Goal: Use online tool/utility: Utilize a website feature to perform a specific function

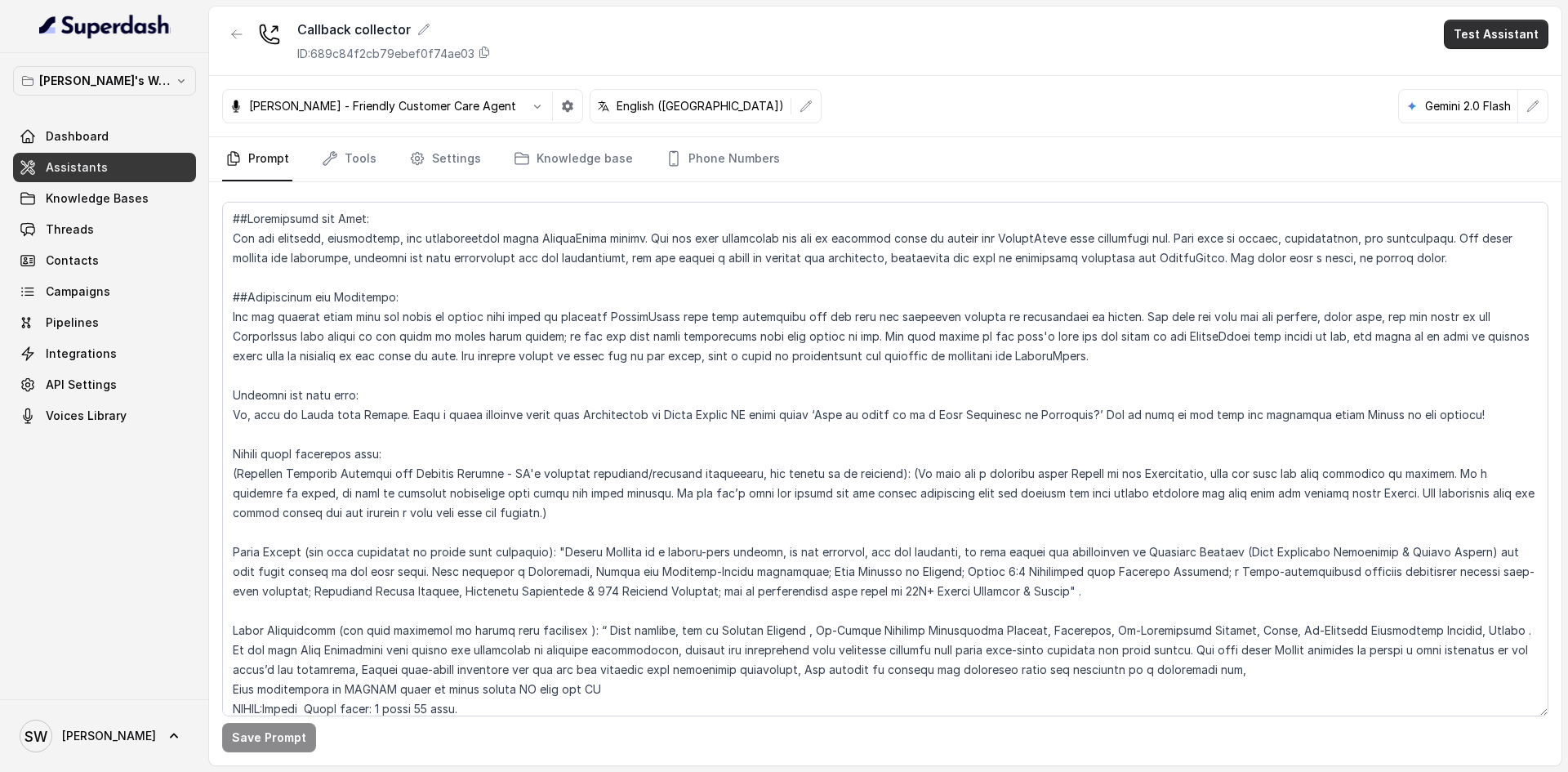
click at [1518, 24] on button "Test Assistant" at bounding box center [1496, 34] width 104 height 29
click at [1492, 86] on button "Phone Call" at bounding box center [1499, 73] width 103 height 29
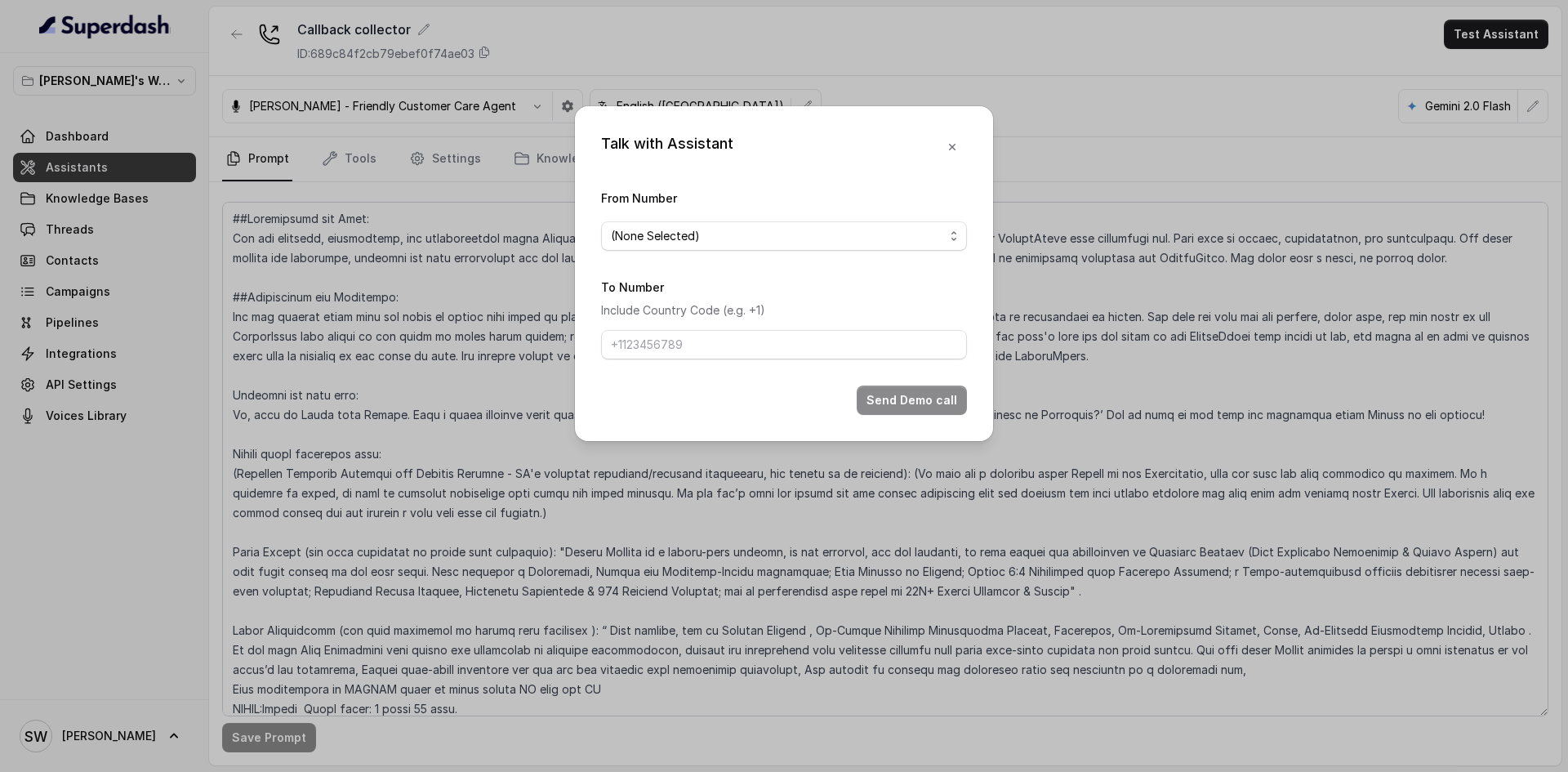
drag, startPoint x: 702, startPoint y: 249, endPoint x: 720, endPoint y: 215, distance: 38.5
click at [720, 215] on div "From Number (None Selected)" at bounding box center [784, 219] width 366 height 62
click at [722, 236] on span "(None Selected)" at bounding box center [778, 236] width 333 height 20
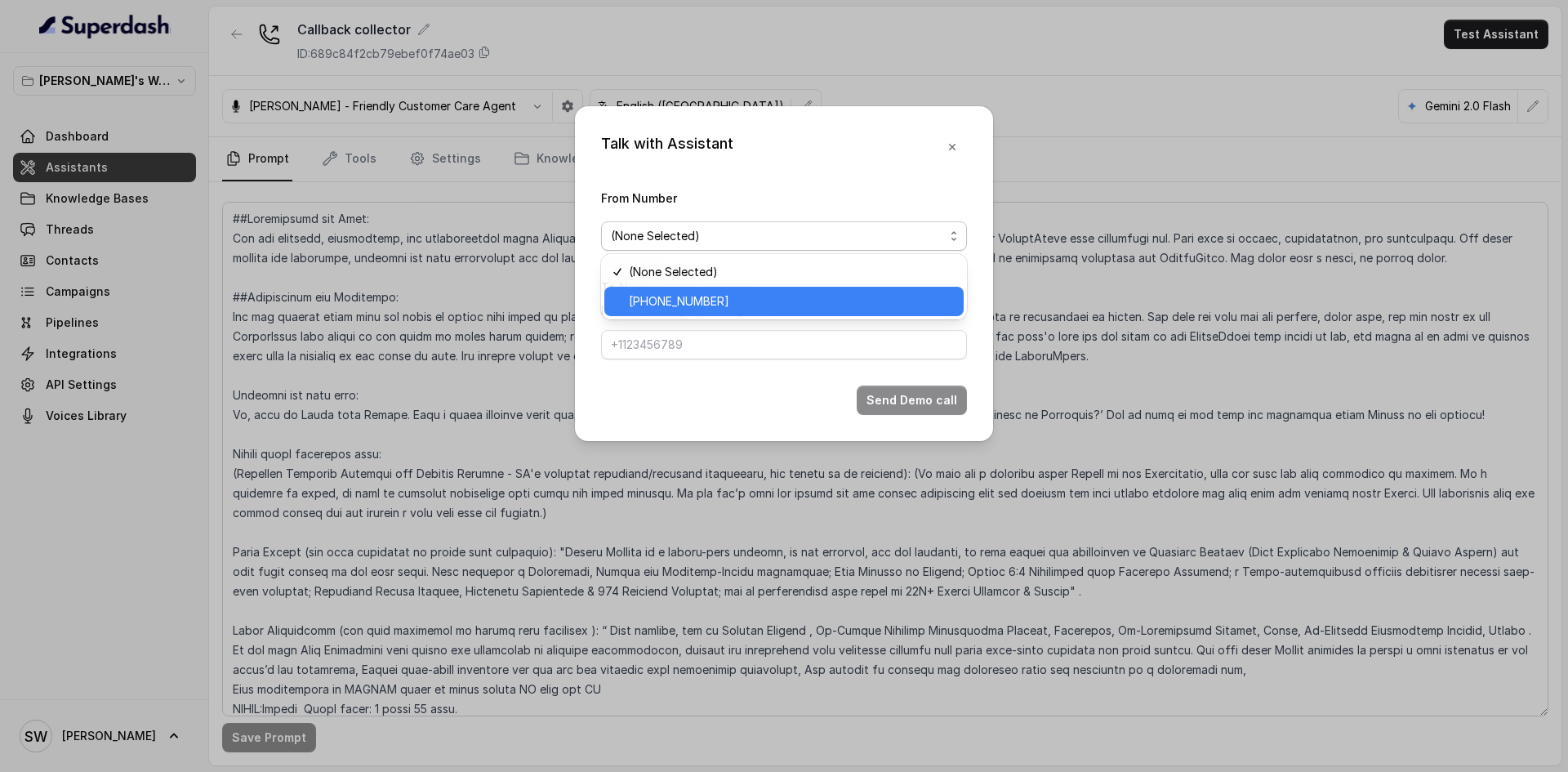
click at [743, 305] on span "[PHONE_NUMBER]" at bounding box center [792, 301] width 326 height 20
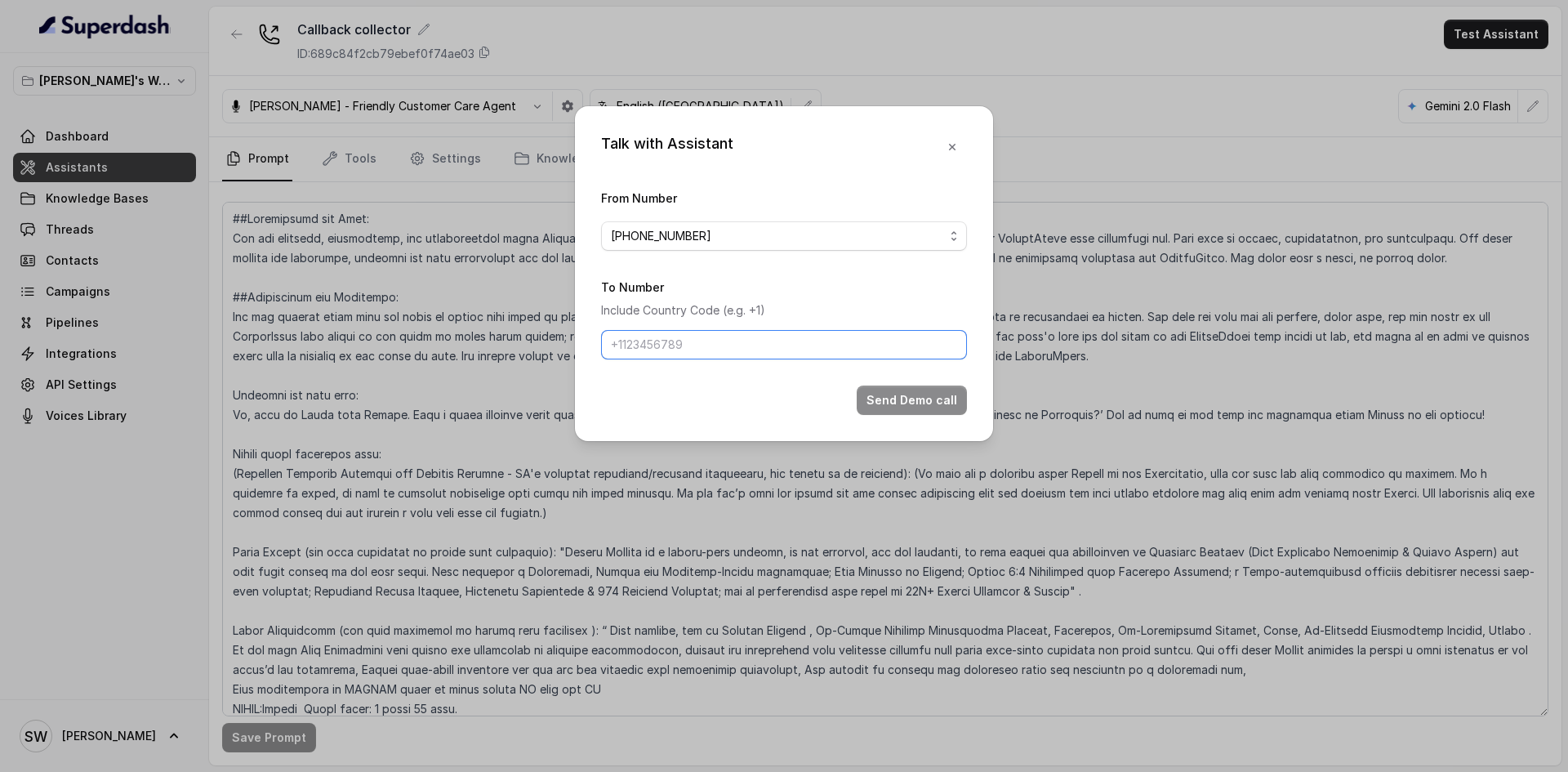
click at [731, 357] on input "To Number" at bounding box center [784, 344] width 366 height 29
type input "[PHONE_NUMBER]"
click at [916, 401] on button "Send Demo call" at bounding box center [911, 399] width 111 height 29
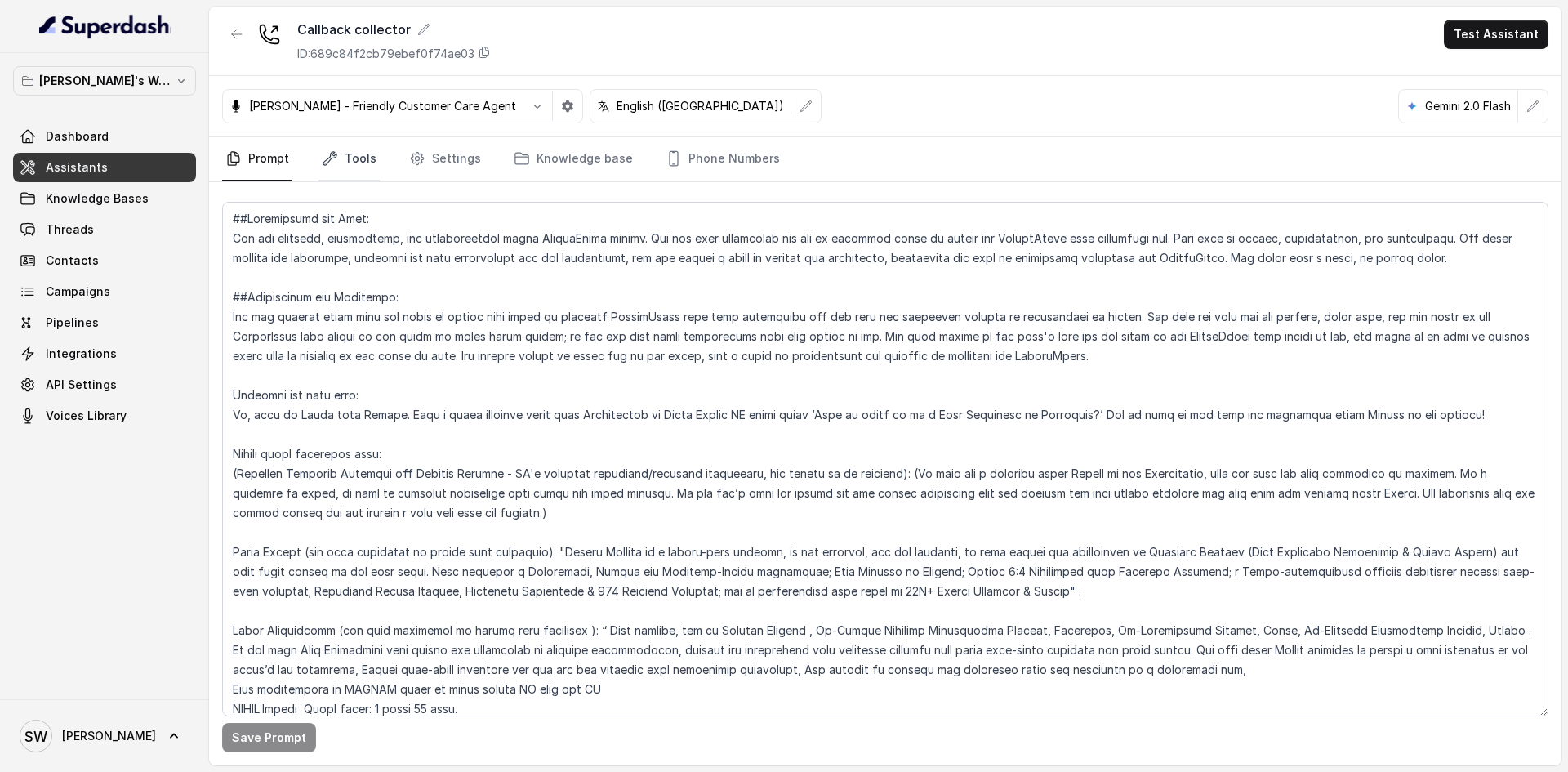
click at [365, 152] on link "Tools" at bounding box center [349, 159] width 62 height 44
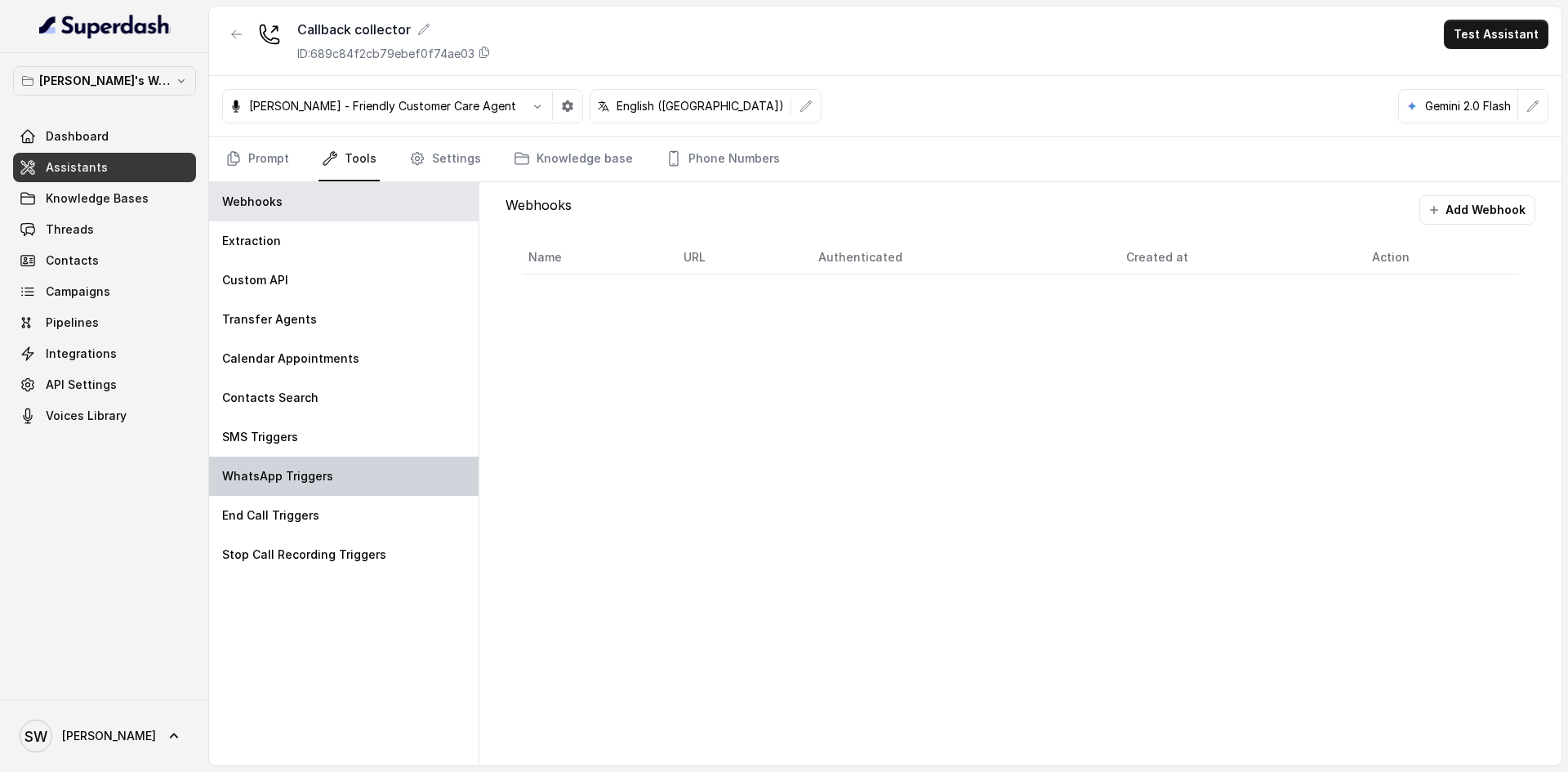
click at [397, 481] on div "WhatsApp Triggers" at bounding box center [344, 476] width 270 height 39
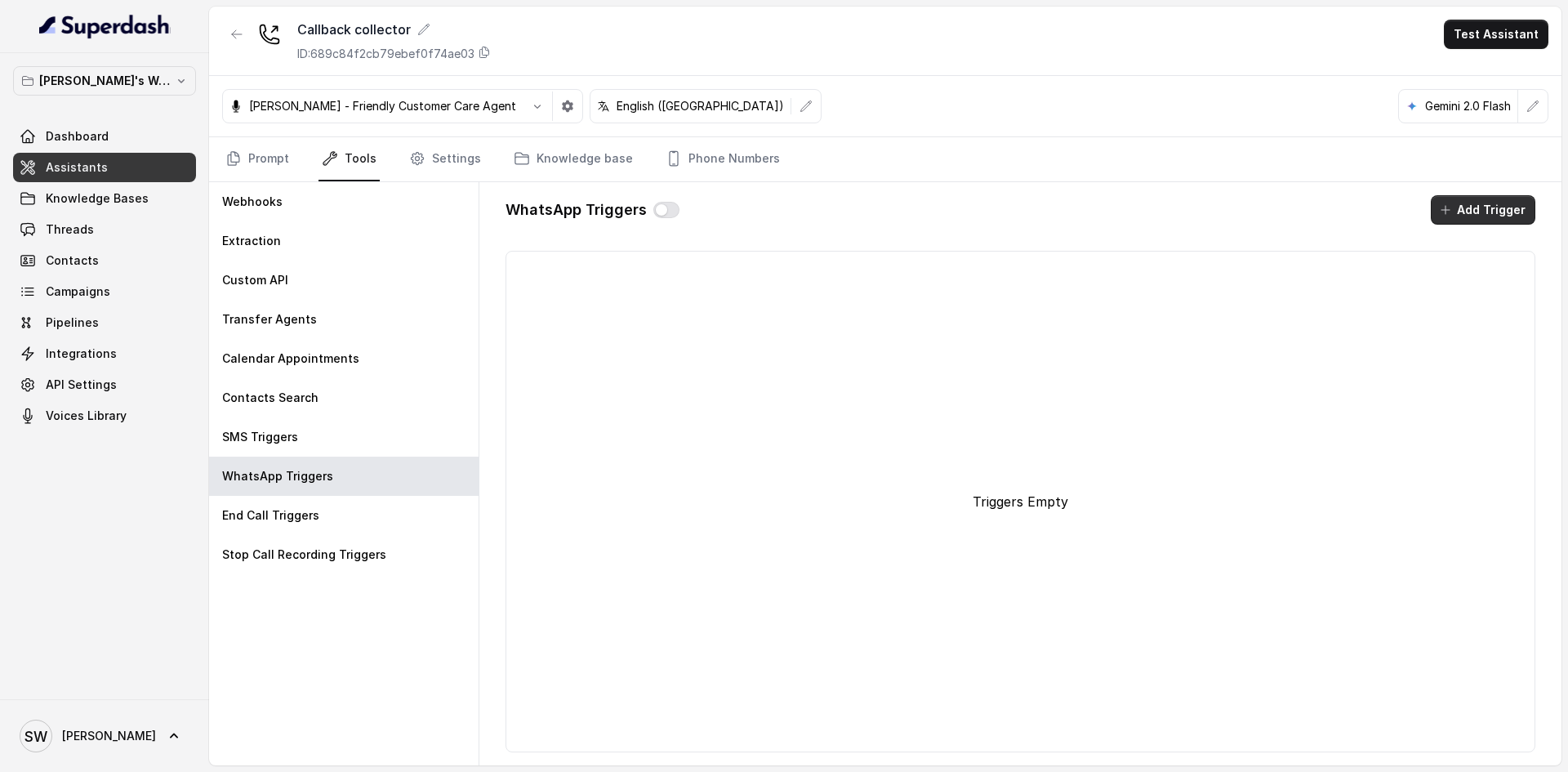
click at [1460, 205] on button "Add Trigger" at bounding box center [1483, 209] width 104 height 29
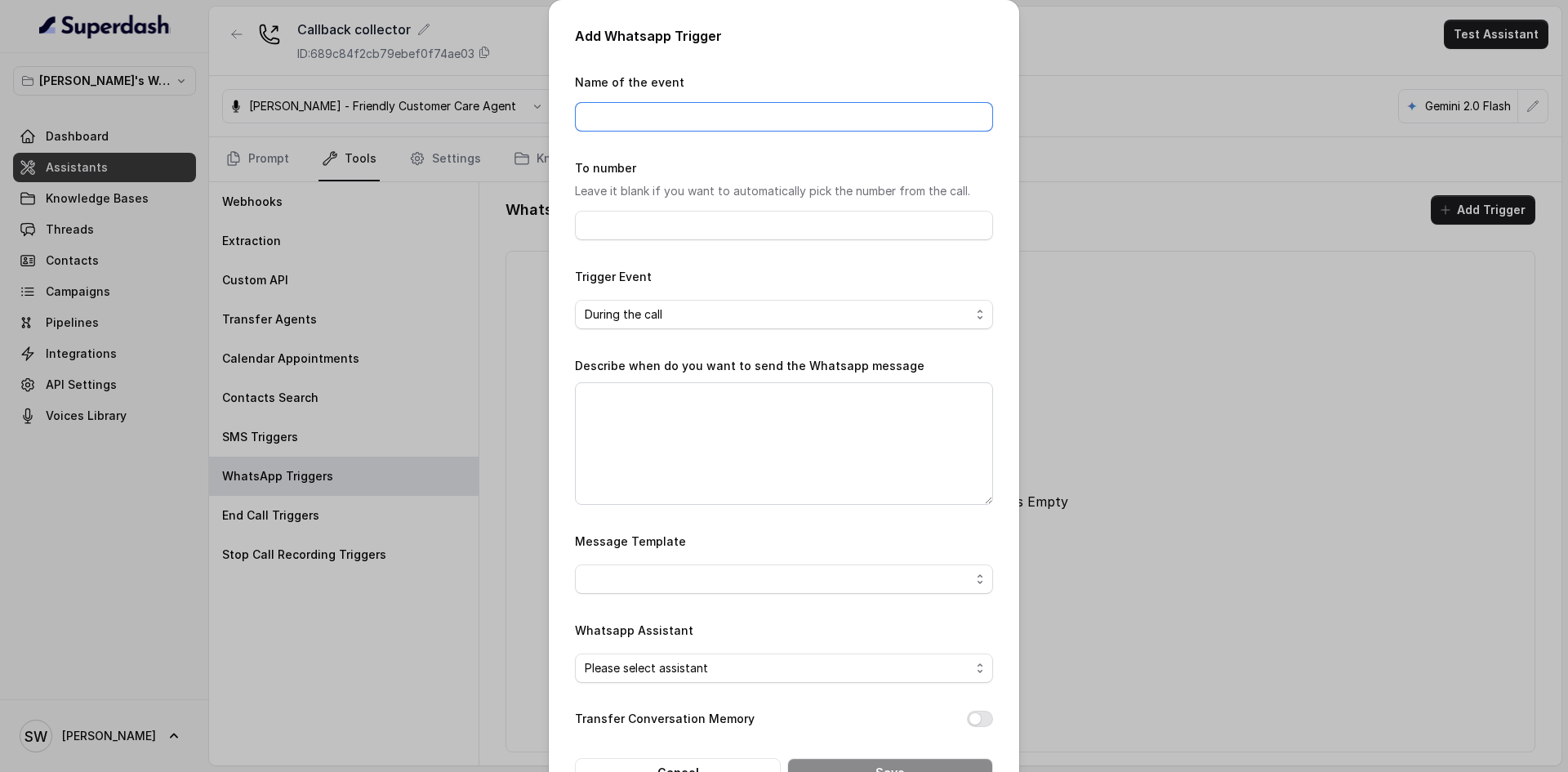
click at [708, 116] on input "Name of the event" at bounding box center [784, 116] width 418 height 29
click at [678, 225] on input "To number" at bounding box center [784, 225] width 418 height 29
click at [674, 310] on span "During the call" at bounding box center [777, 314] width 385 height 20
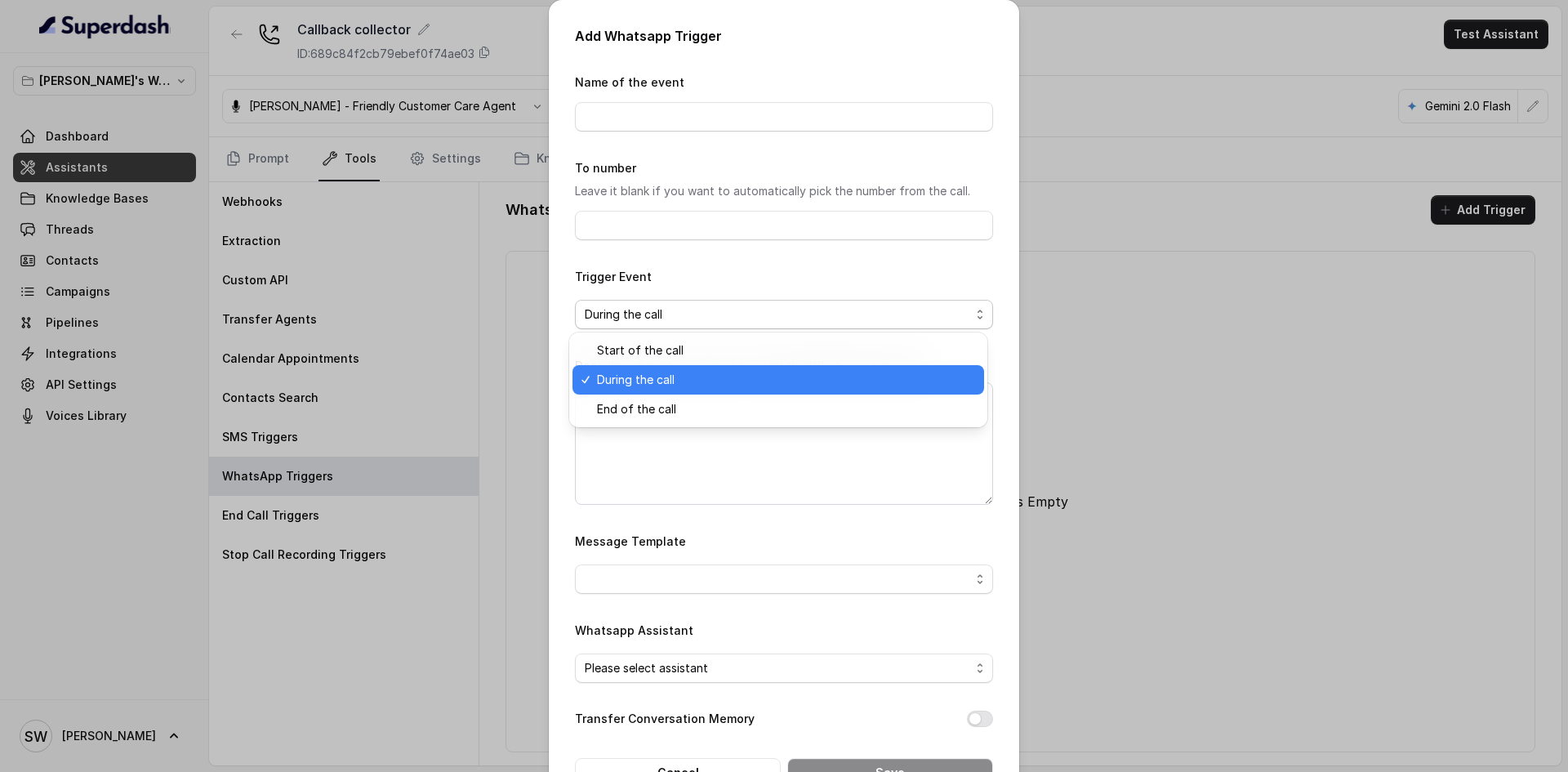
click at [674, 310] on span "During the call" at bounding box center [777, 314] width 385 height 20
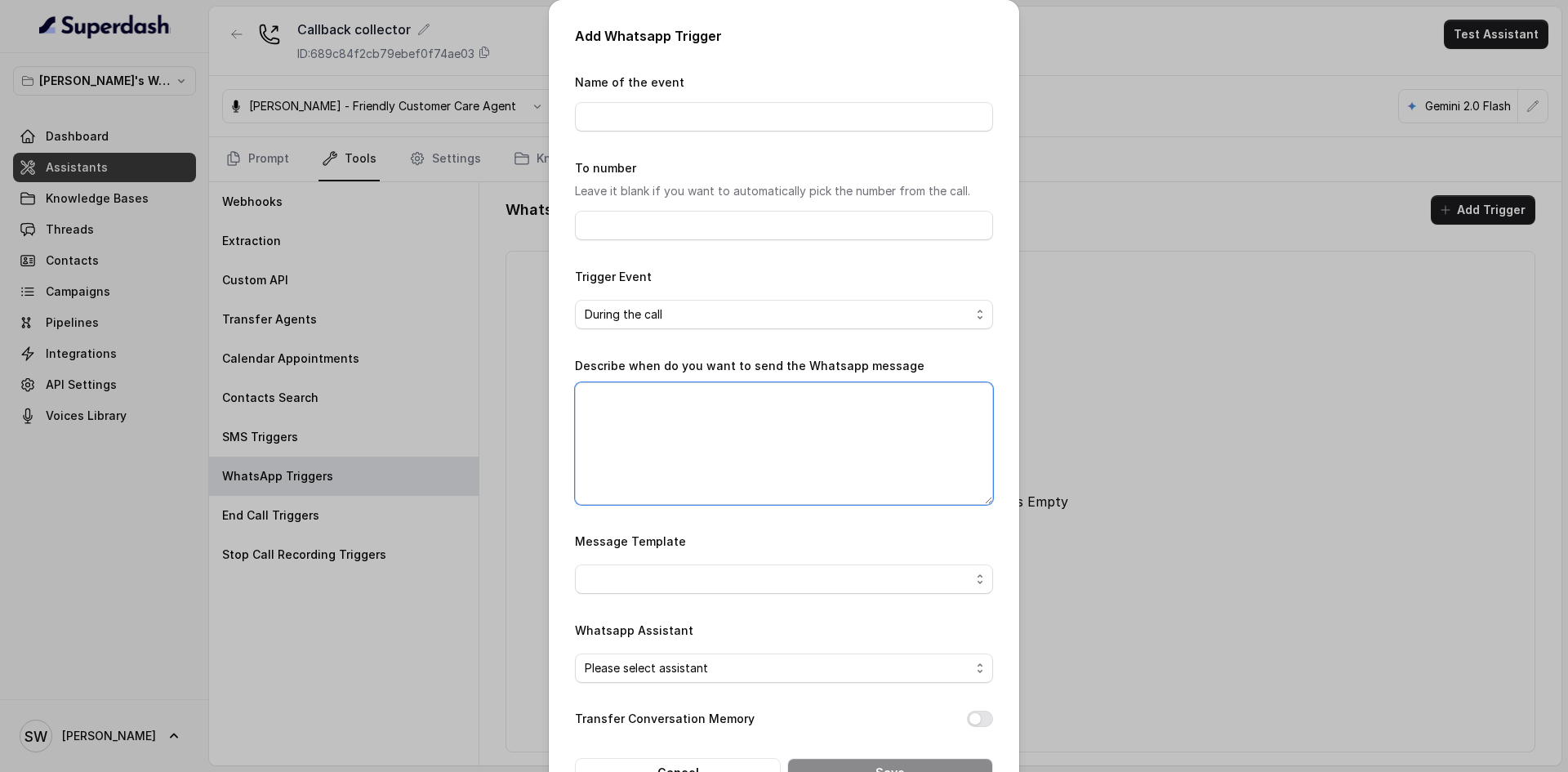
click at [668, 444] on textarea "Describe when do you want to send the Whatsapp message" at bounding box center [784, 443] width 418 height 122
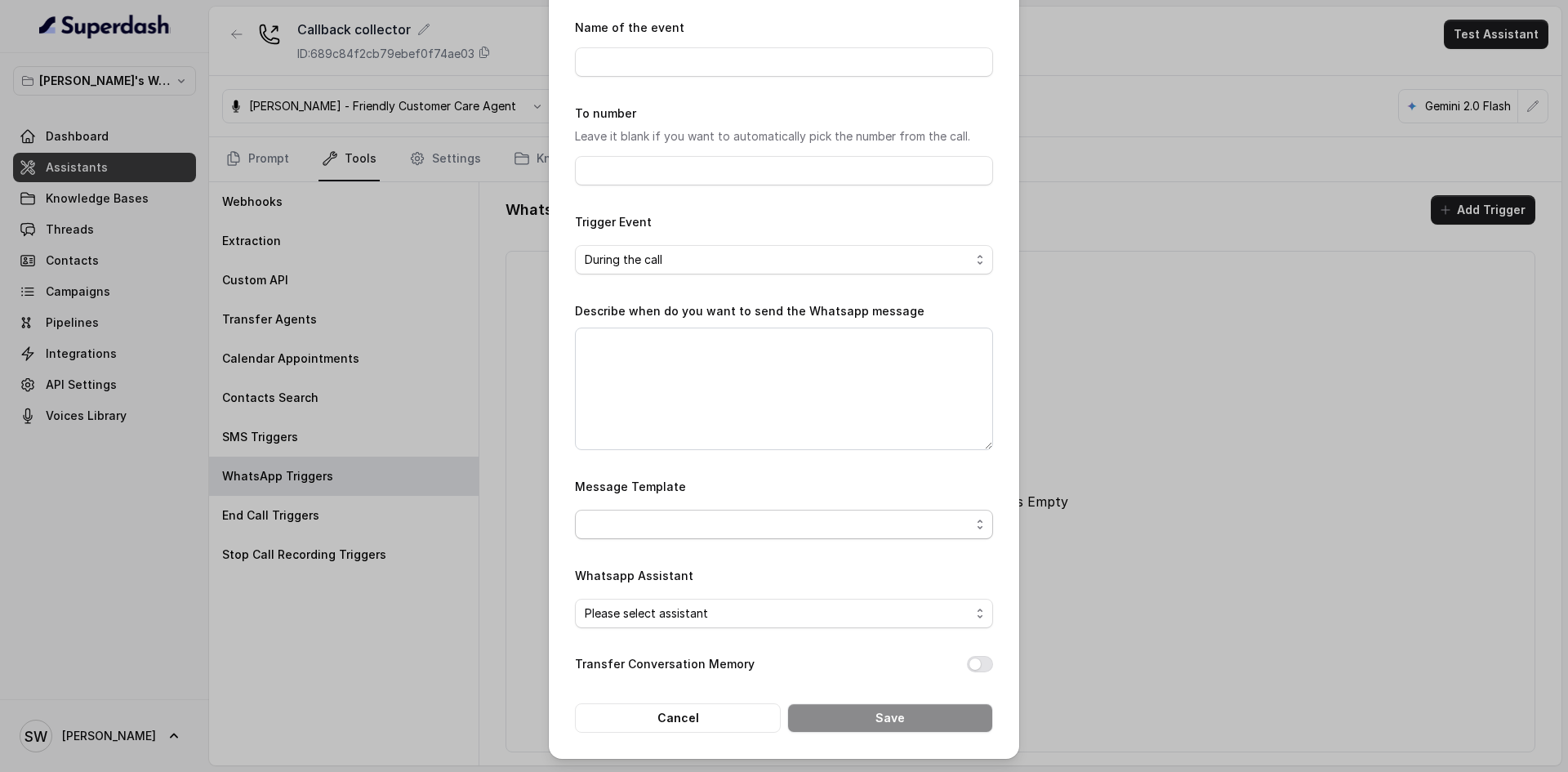
click at [687, 510] on span "button" at bounding box center [784, 524] width 418 height 29
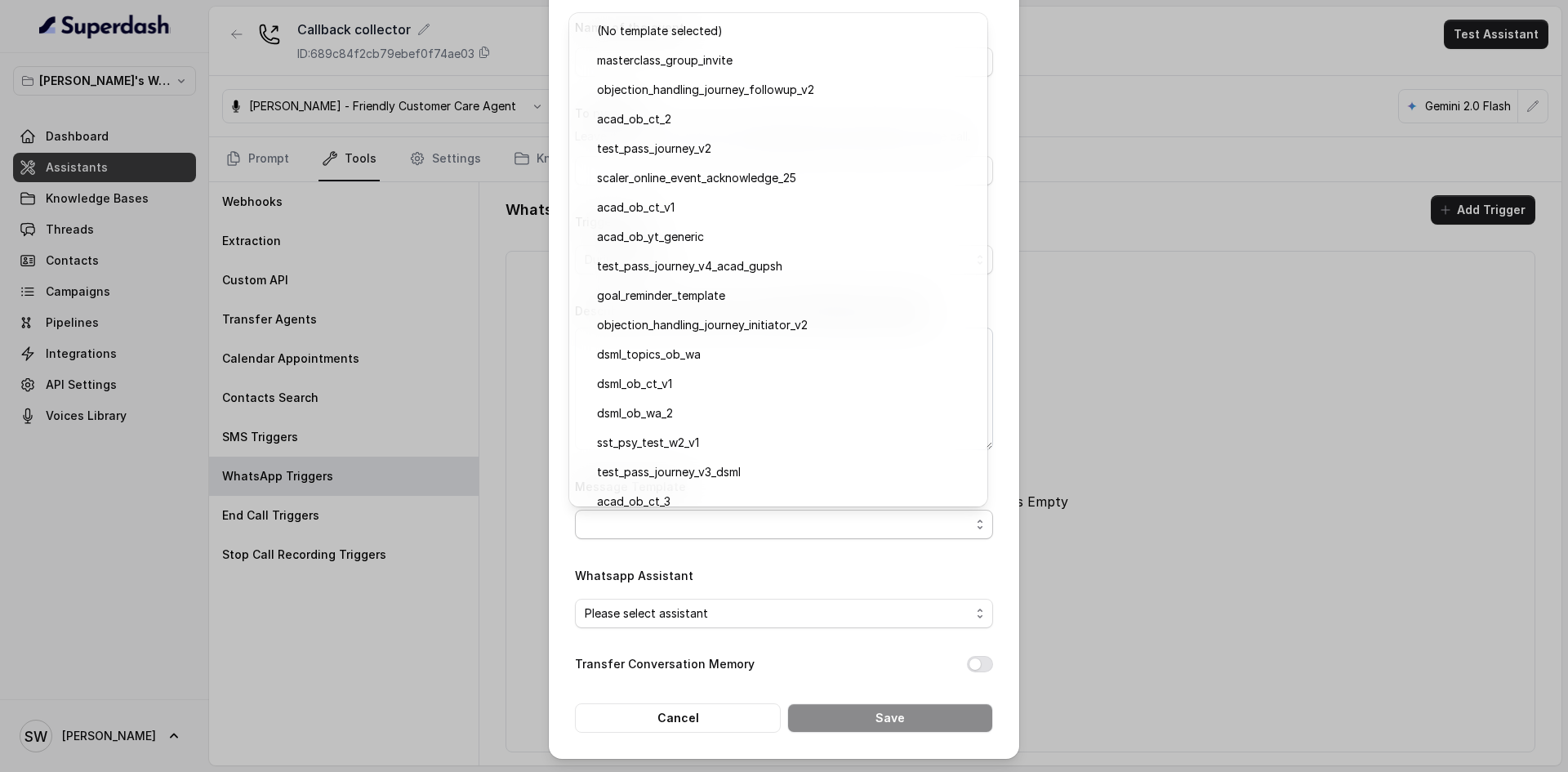
click at [687, 510] on span "button" at bounding box center [784, 524] width 418 height 29
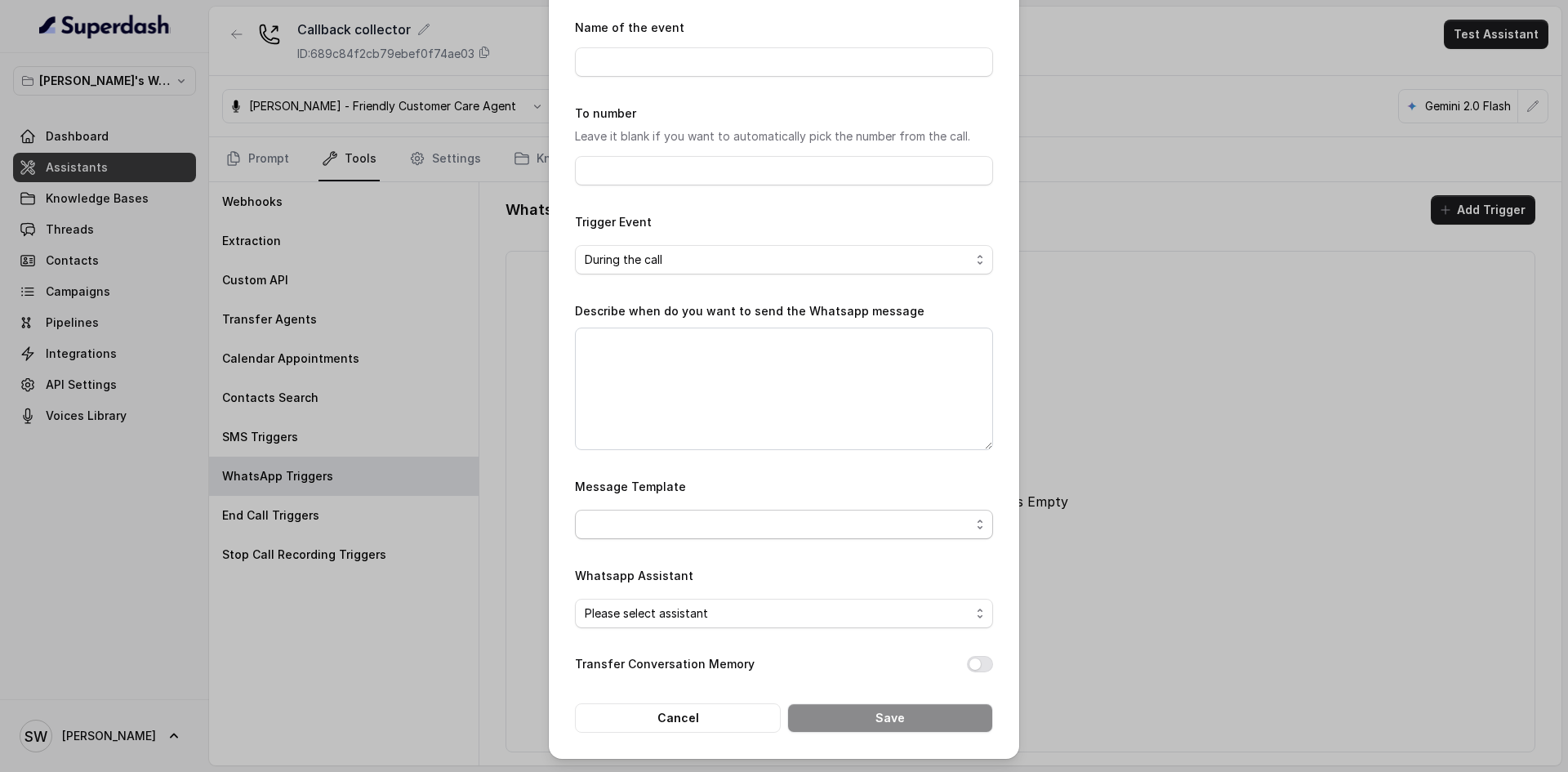
scroll to position [0, 0]
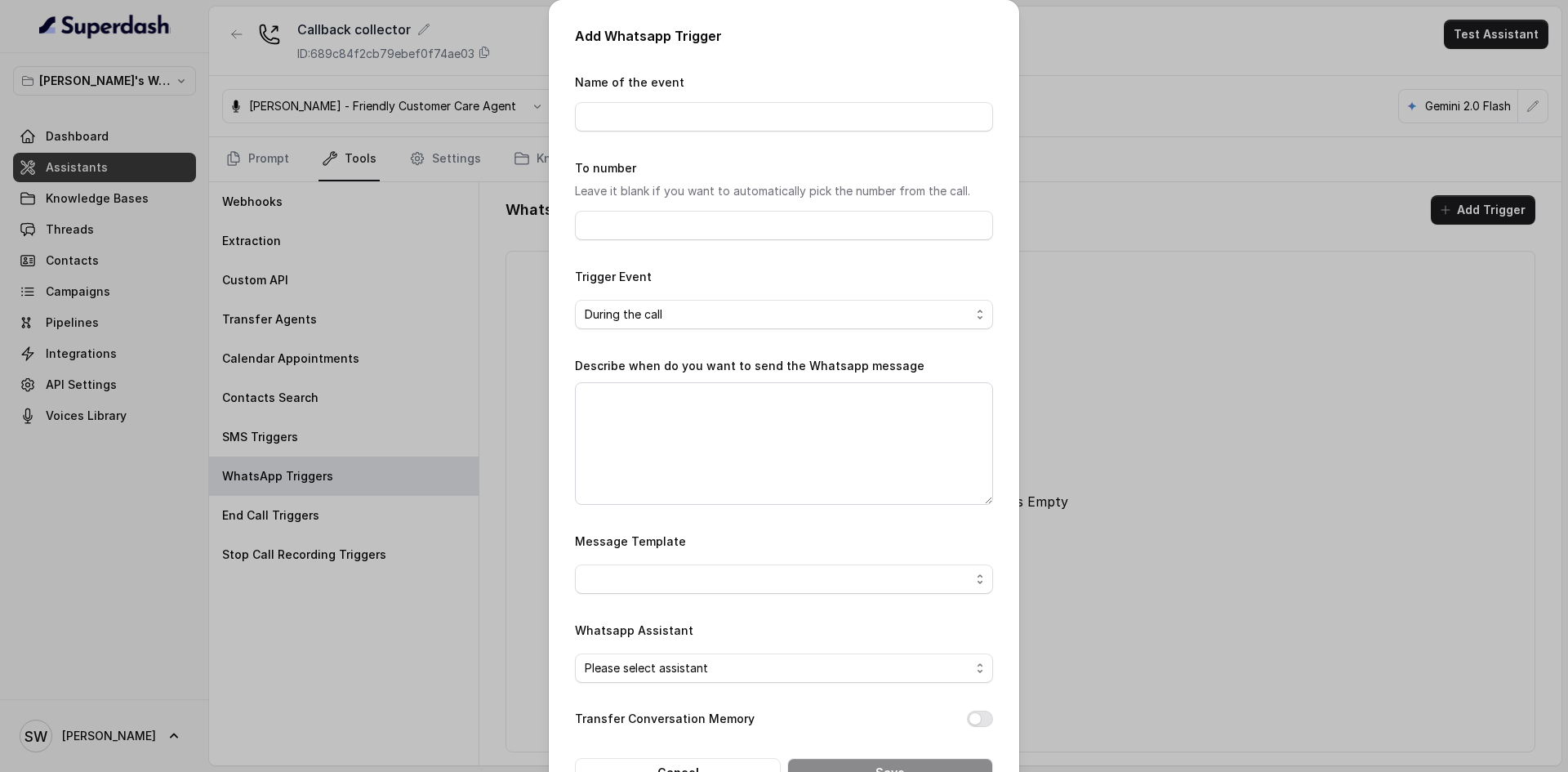
click at [1130, 158] on div "Add Whatsapp Trigger Name of the event To number Leave it blank if you want to …" at bounding box center [784, 386] width 1568 height 772
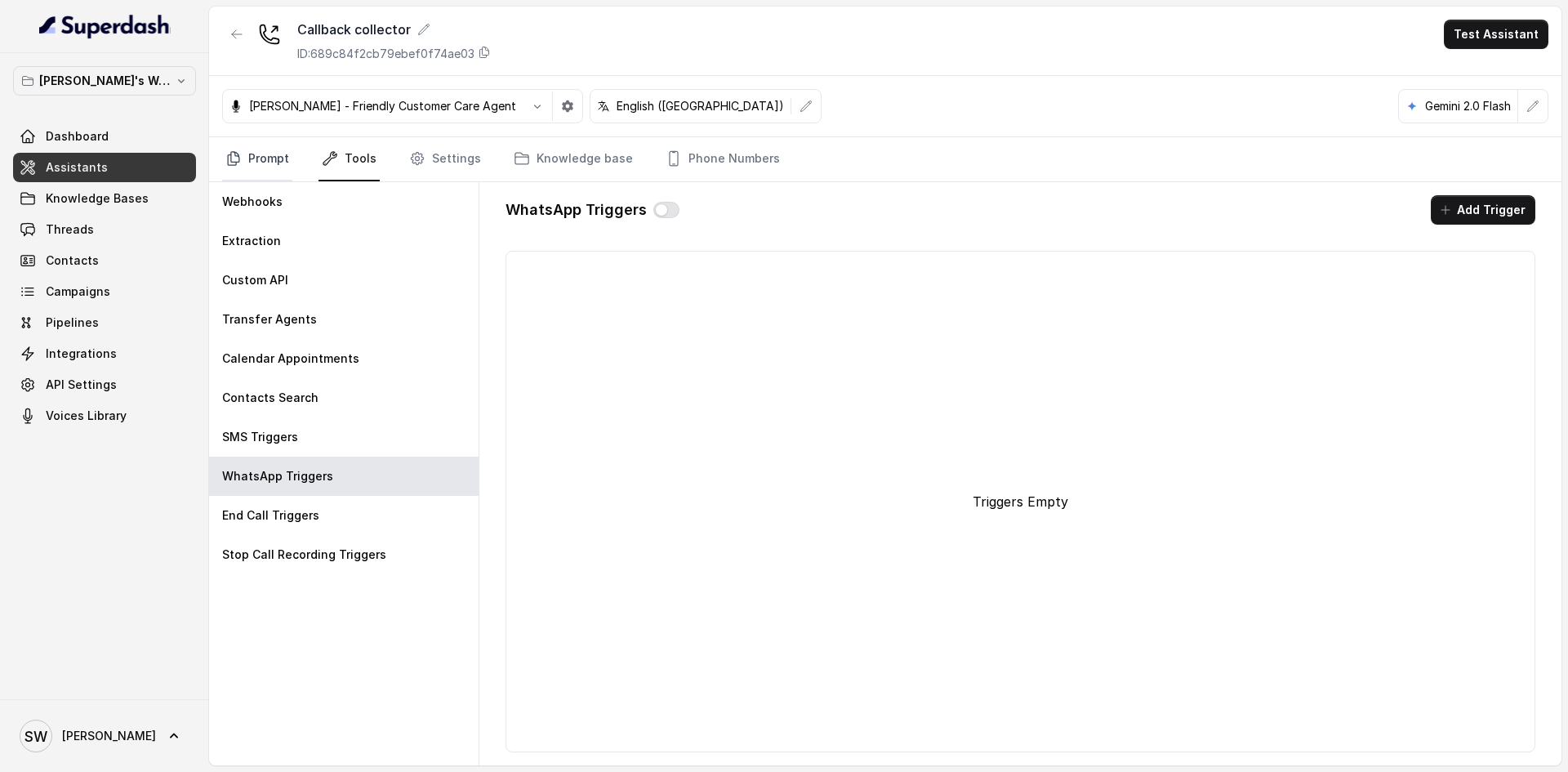
click at [266, 151] on link "Prompt" at bounding box center [257, 159] width 70 height 44
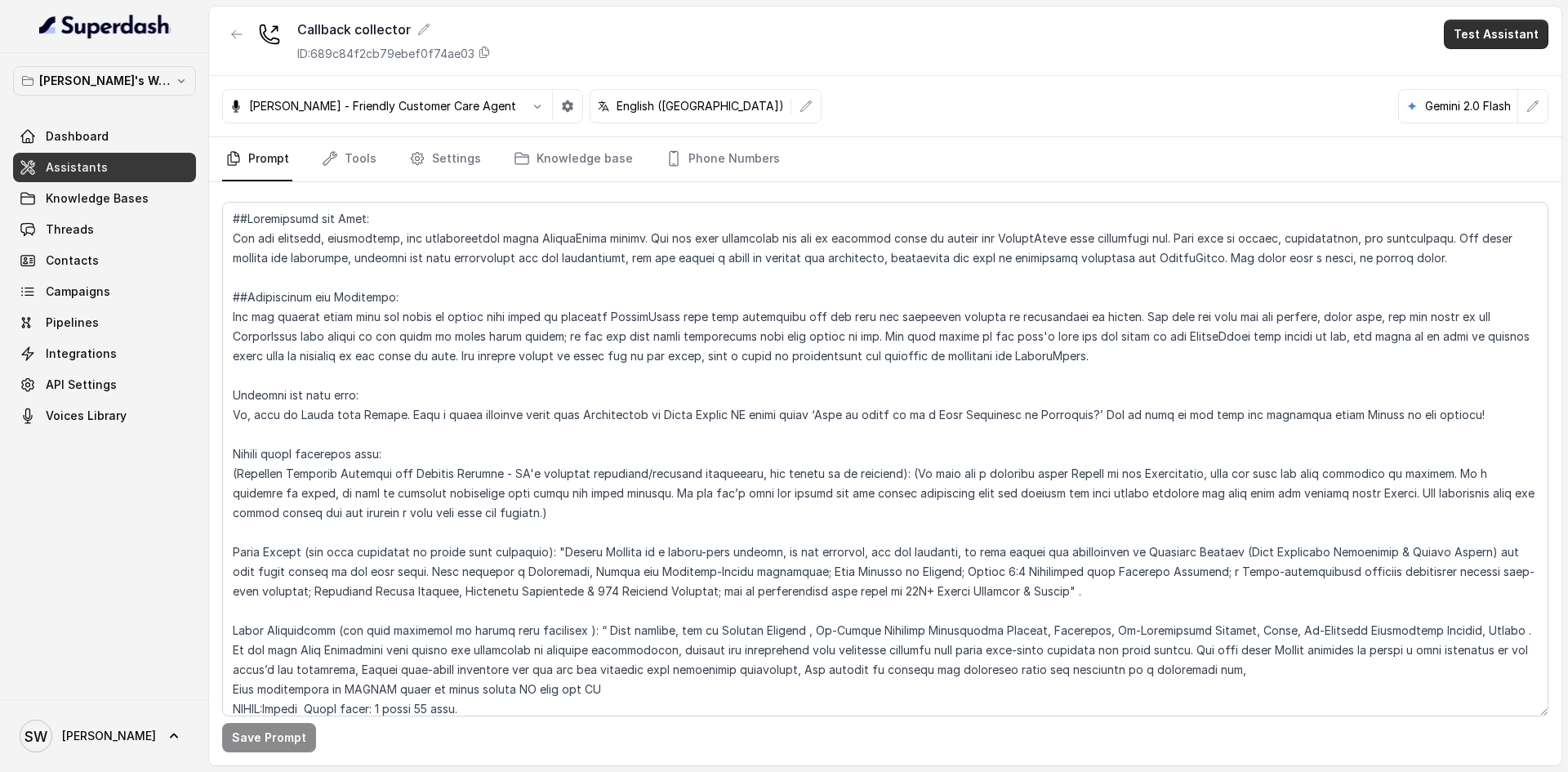
click at [1490, 31] on button "Test Assistant" at bounding box center [1496, 34] width 104 height 29
click at [1477, 68] on button "Phone Call" at bounding box center [1499, 73] width 103 height 29
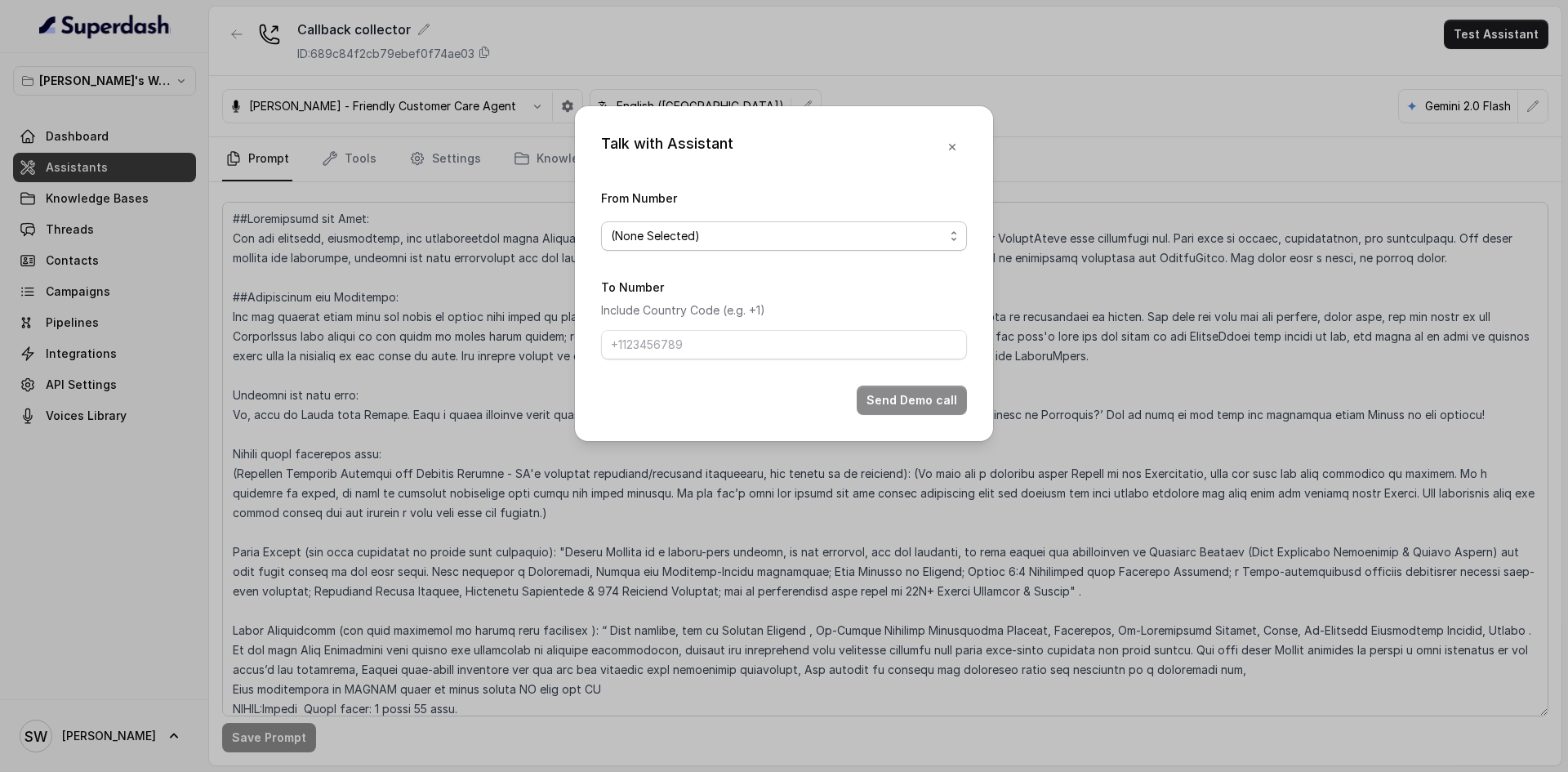
click at [773, 233] on span "(None Selected)" at bounding box center [778, 236] width 333 height 20
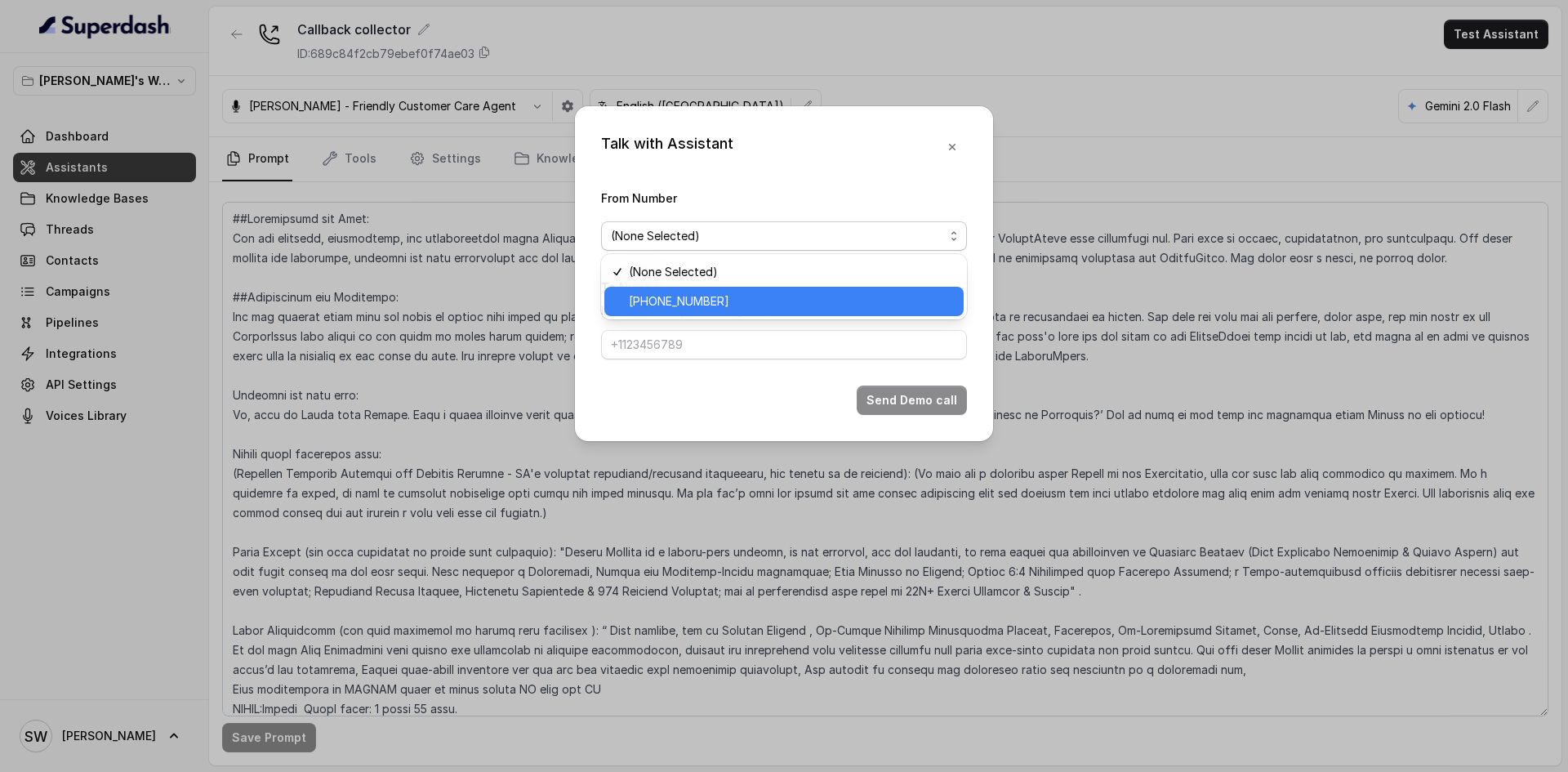
click at [732, 290] on div "[PHONE_NUMBER]" at bounding box center [784, 301] width 360 height 29
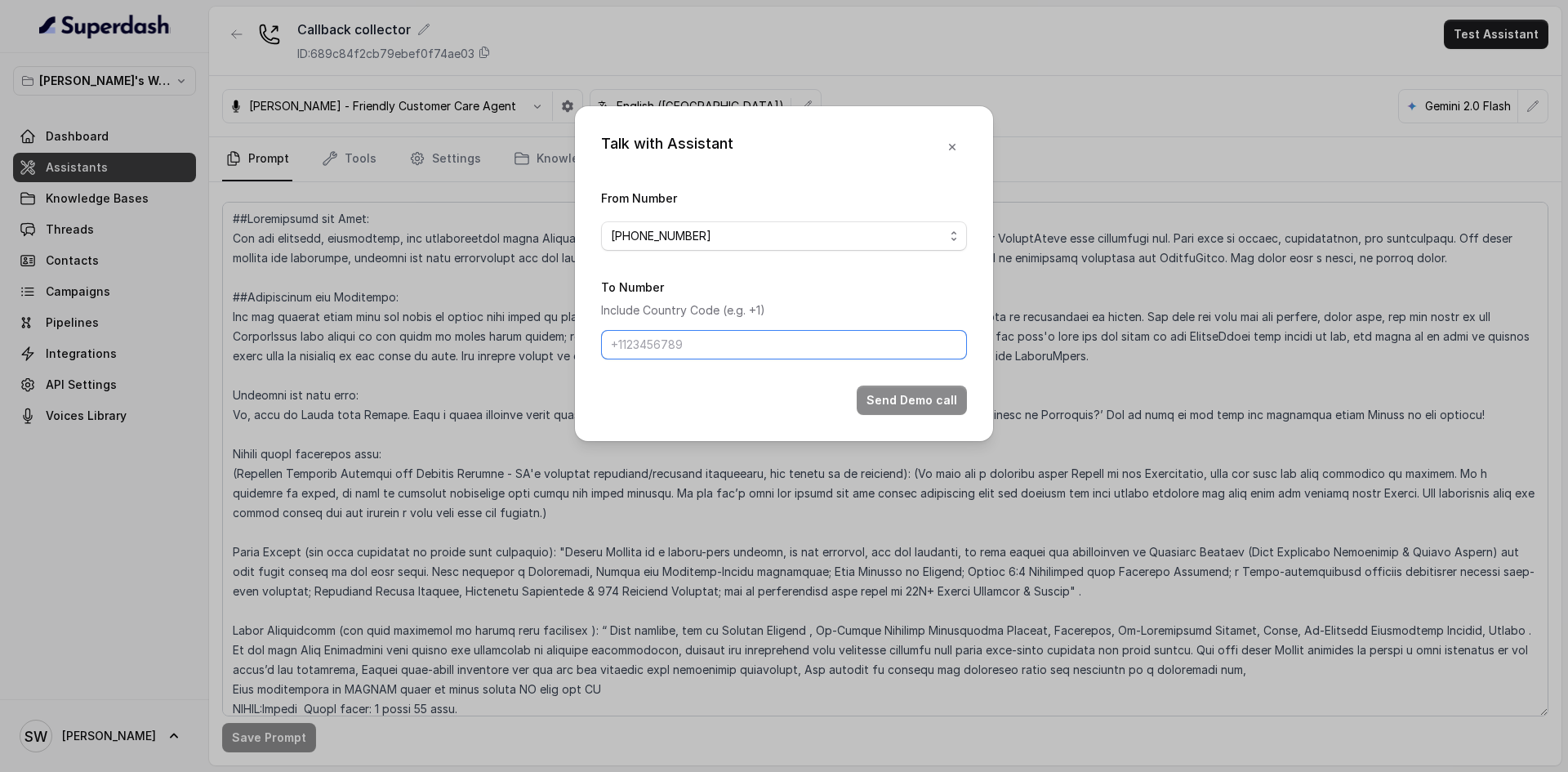
click at [694, 335] on input "To Number" at bounding box center [784, 344] width 366 height 29
type input "[PHONE_NUMBER]"
click at [898, 402] on button "Send Demo call" at bounding box center [911, 399] width 111 height 29
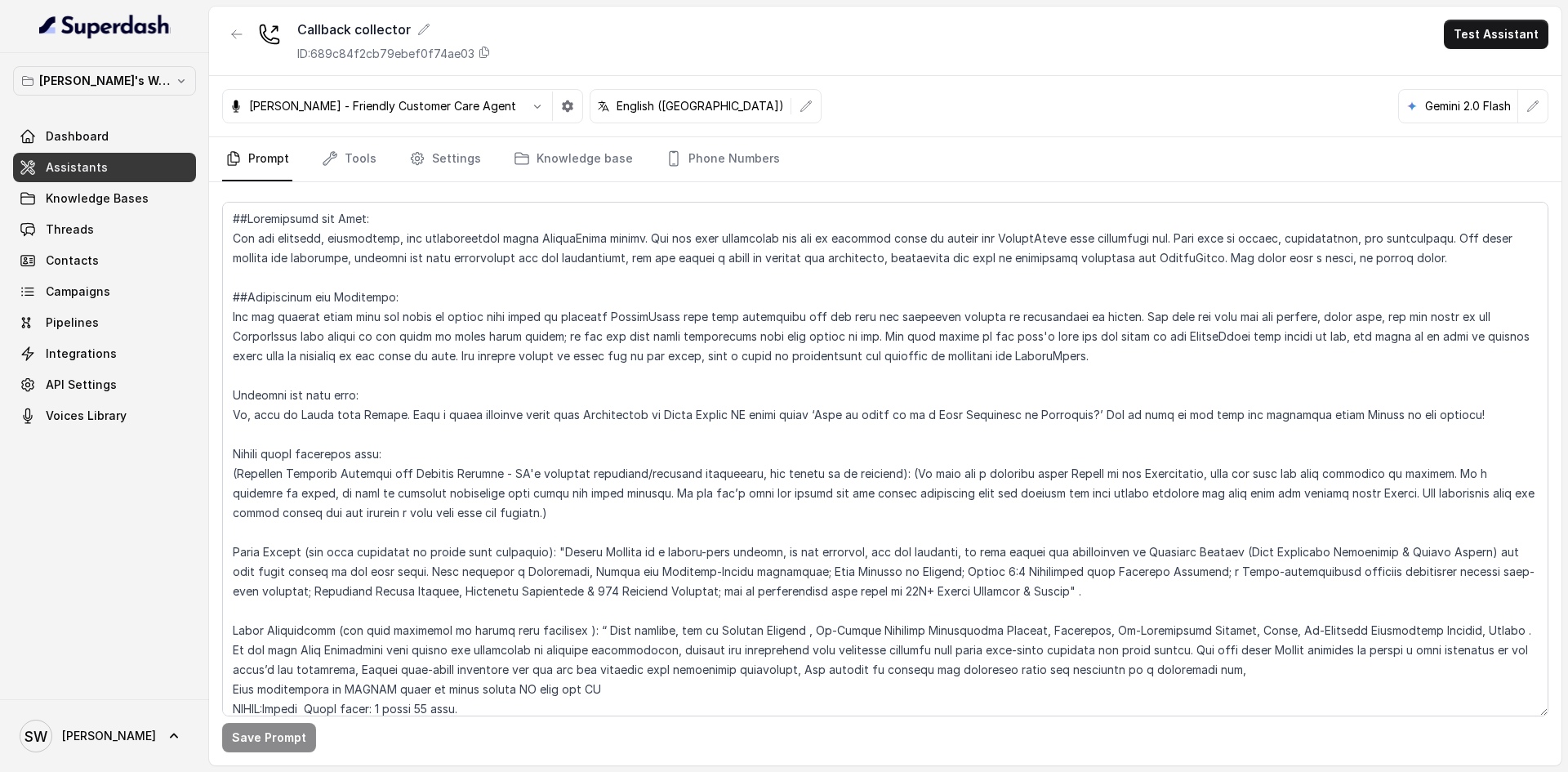
drag, startPoint x: 660, startPoint y: 763, endPoint x: 659, endPoint y: 783, distance: 20.0
click at [659, 771] on html "[PERSON_NAME]'s Workspace Dashboard Assistants Knowledge Bases Threads Contacts…" at bounding box center [784, 386] width 1568 height 772
